Goal: Check status: Check status

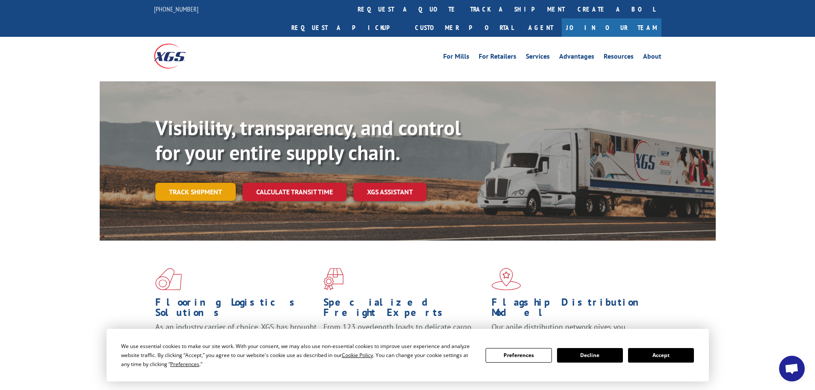
click at [183, 183] on link "Track shipment" at bounding box center [195, 192] width 80 height 18
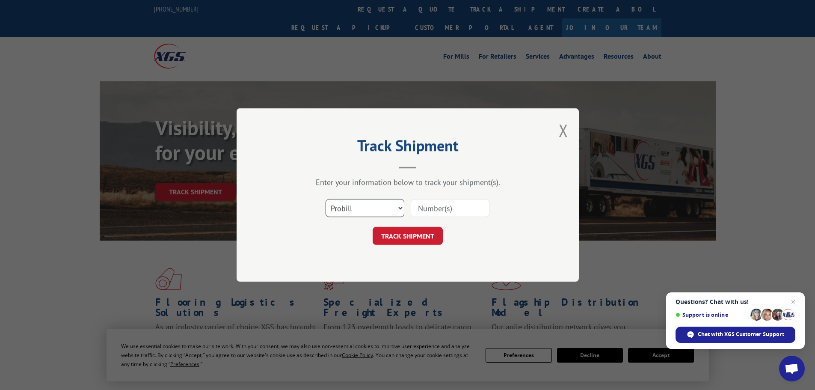
click at [391, 204] on select "Select category... Probill BOL PO" at bounding box center [365, 208] width 79 height 18
click at [456, 210] on input at bounding box center [450, 208] width 79 height 18
paste input "XGS Pro/Tracking #: 17551717"
drag, startPoint x: 450, startPoint y: 207, endPoint x: 299, endPoint y: 218, distance: 151.4
click at [300, 217] on div "Select category... Probill BOL PO XGS Pro/Tracking #: 17551717" at bounding box center [407, 208] width 257 height 28
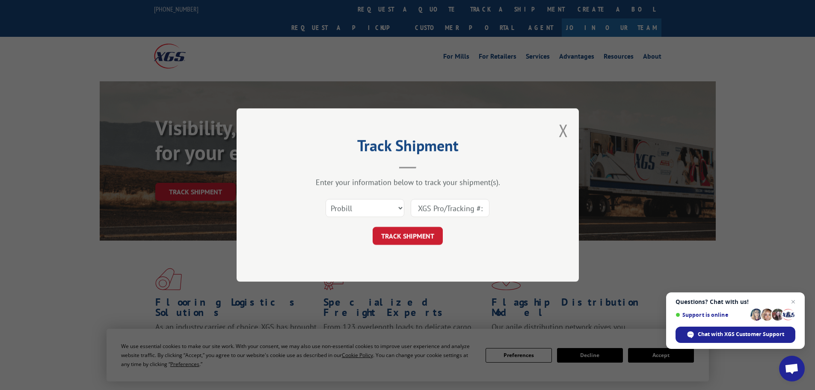
type input "17551717"
click button "TRACK SHIPMENT" at bounding box center [408, 236] width 70 height 18
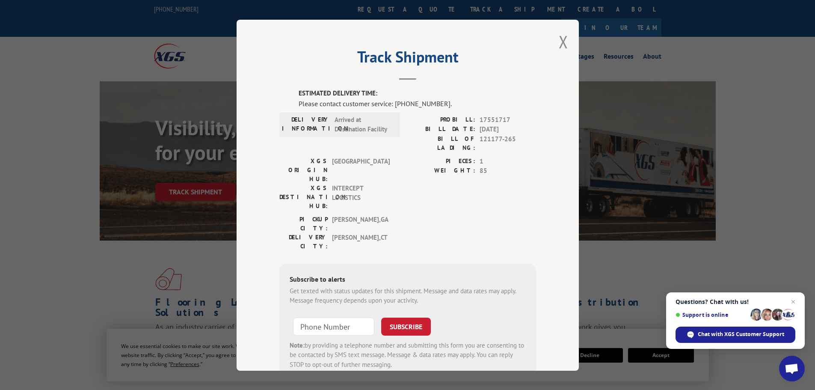
click at [335, 121] on span "Arrived at Destination Facility" at bounding box center [364, 124] width 58 height 19
click at [392, 178] on div "XGS ORIGIN HUB: TUNNEL HILL XGS DESTINATION HUB: INTERCEPT LOGISTICS PIECES: 1 …" at bounding box center [407, 185] width 257 height 58
